Goal: Find specific page/section: Find specific page/section

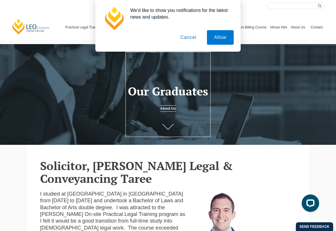
click at [193, 39] on button "Cancel" at bounding box center [188, 37] width 31 height 15
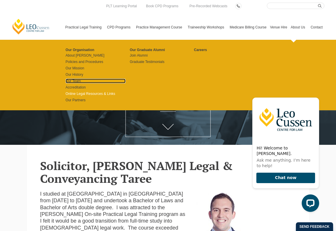
drag, startPoint x: 75, startPoint y: 79, endPoint x: 110, endPoint y: 93, distance: 38.5
click at [74, 79] on link "Our Team" at bounding box center [96, 81] width 60 height 5
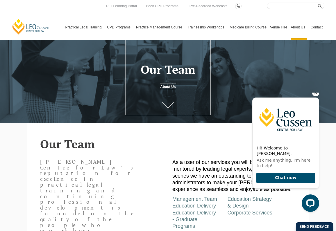
scroll to position [29, 0]
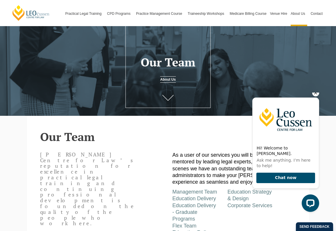
drag, startPoint x: 314, startPoint y: 98, endPoint x: 478, endPoint y: 210, distance: 199.0
click at [314, 96] on icon "Hide greeting" at bounding box center [315, 93] width 7 height 7
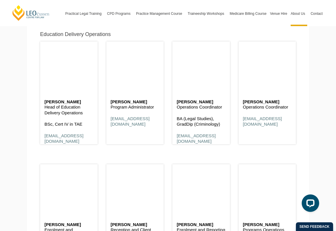
scroll to position [1831, 0]
